Goal: Information Seeking & Learning: Find specific fact

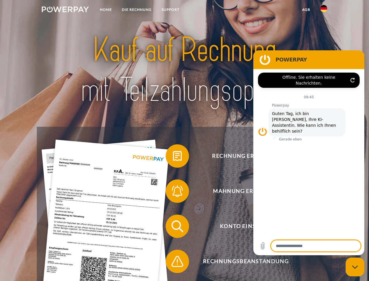
click at [65, 10] on img at bounding box center [65, 9] width 47 height 6
click at [324, 10] on img at bounding box center [324, 8] width 7 height 7
click at [306, 10] on link "agb" at bounding box center [306, 9] width 18 height 11
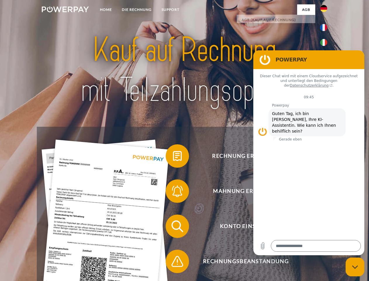
click at [173, 157] on span at bounding box center [168, 155] width 29 height 29
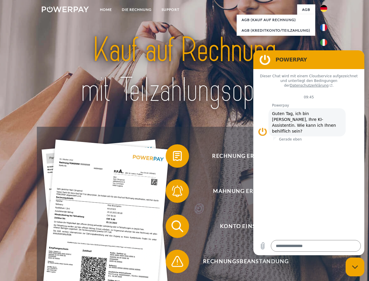
click at [173, 192] on span at bounding box center [168, 190] width 29 height 29
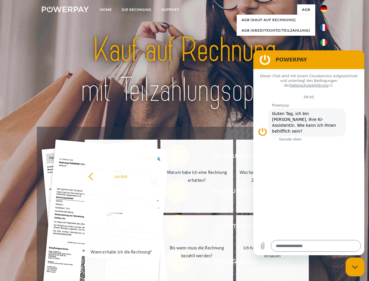
click at [173, 227] on link "Bis wann muss die Rechnung bezahlt werden?" at bounding box center [197, 251] width 73 height 73
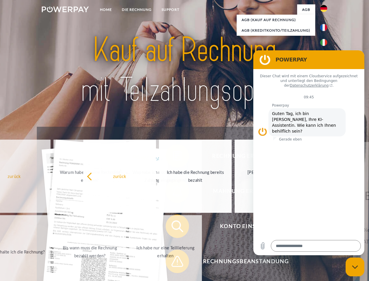
click at [173, 262] on span at bounding box center [168, 261] width 29 height 29
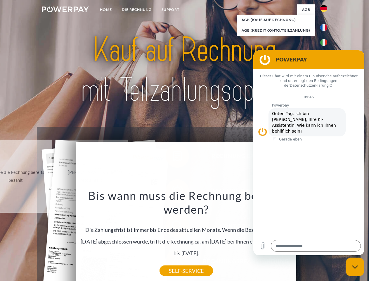
click at [355, 267] on icon "Messaging-Fenster schließen" at bounding box center [355, 267] width 6 height 4
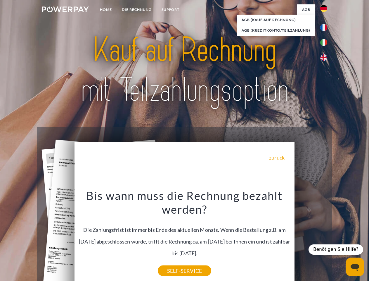
type textarea "*"
